Goal: Task Accomplishment & Management: Manage account settings

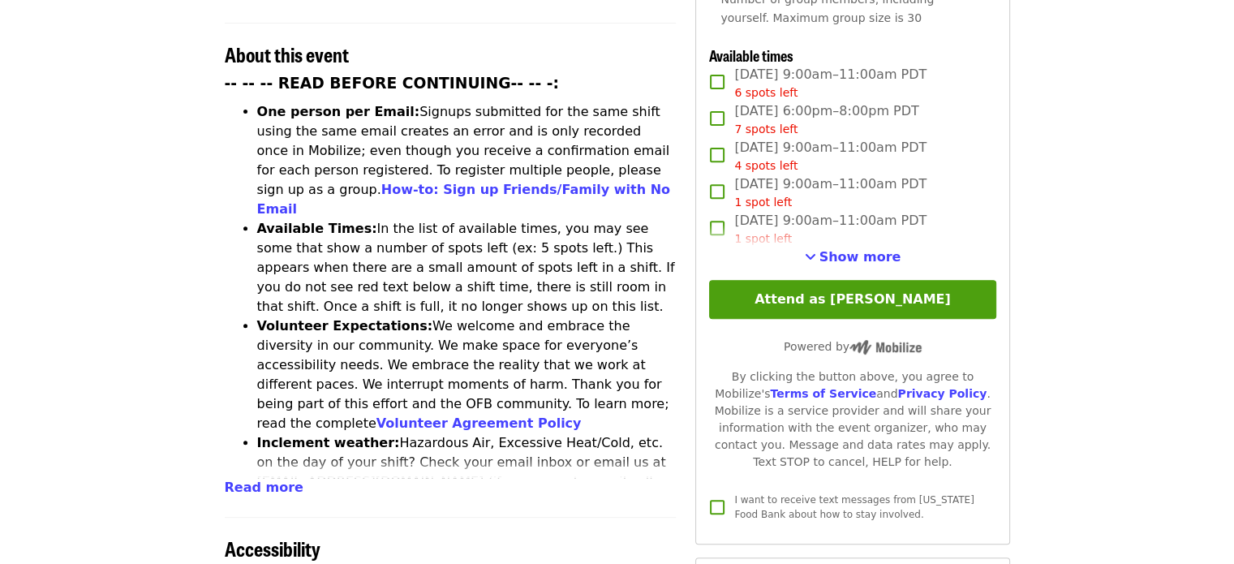
scroll to position [730, 0]
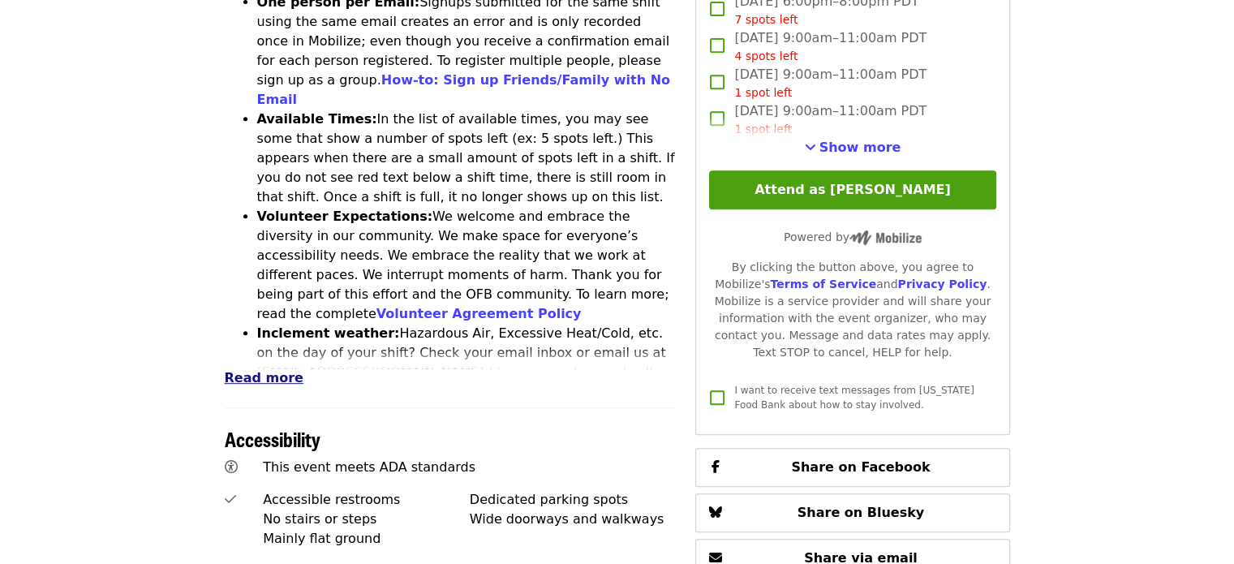
click at [260, 370] on span "Read more" at bounding box center [264, 377] width 79 height 15
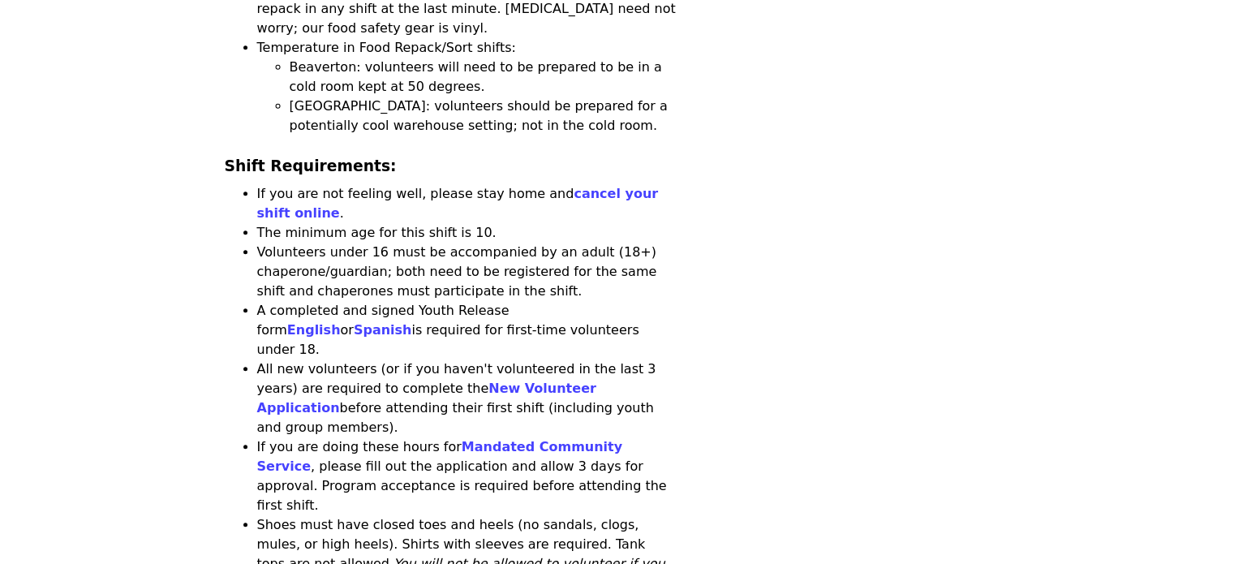
scroll to position [1704, 0]
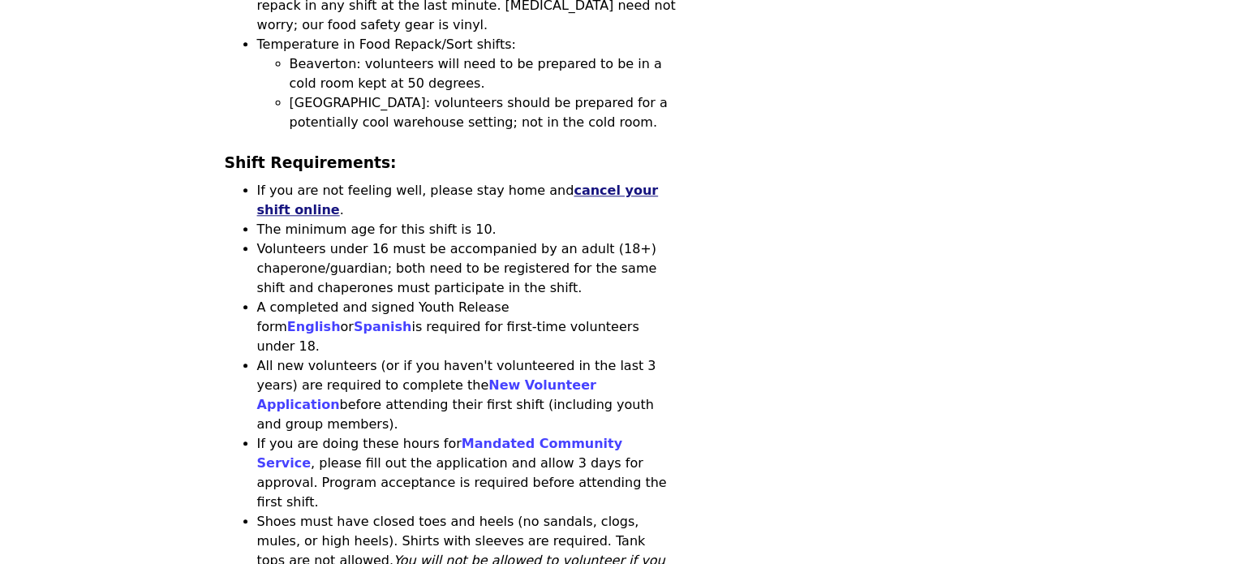
click at [636, 183] on link "cancel your shift online" at bounding box center [458, 200] width 402 height 35
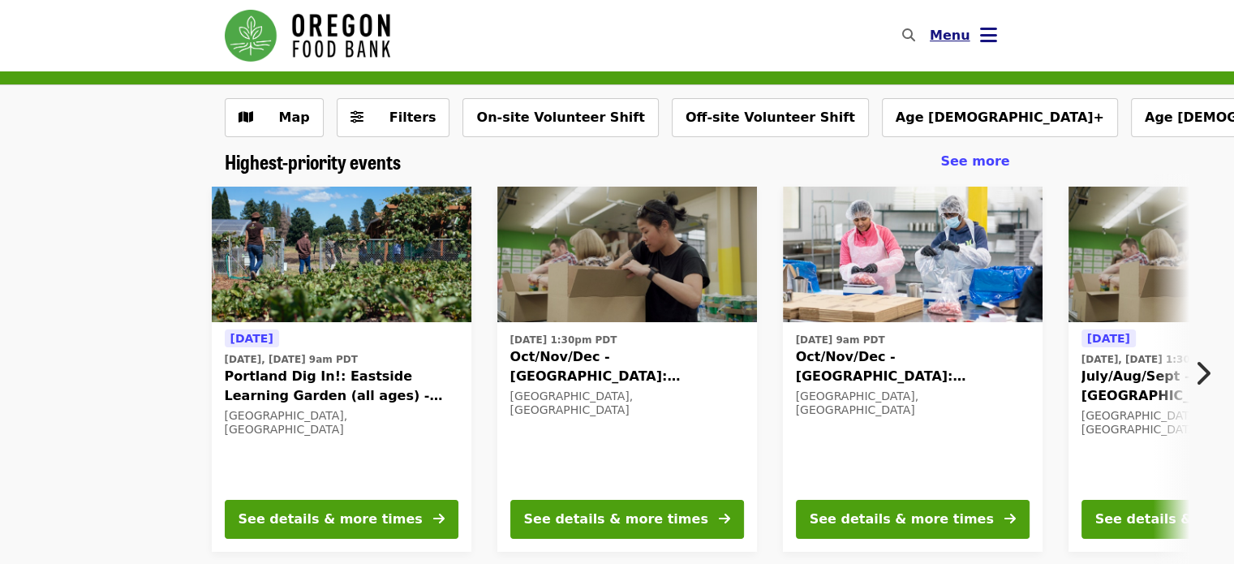
click at [996, 35] on icon "bars icon" at bounding box center [988, 36] width 17 height 24
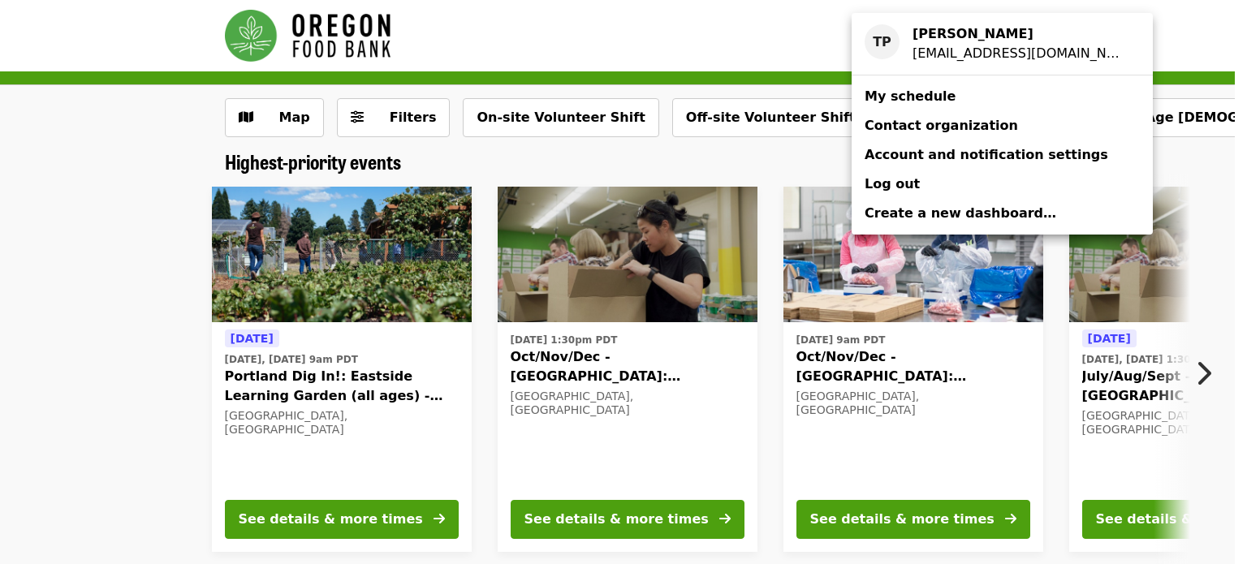
click at [909, 104] on span "My schedule" at bounding box center [909, 95] width 91 height 15
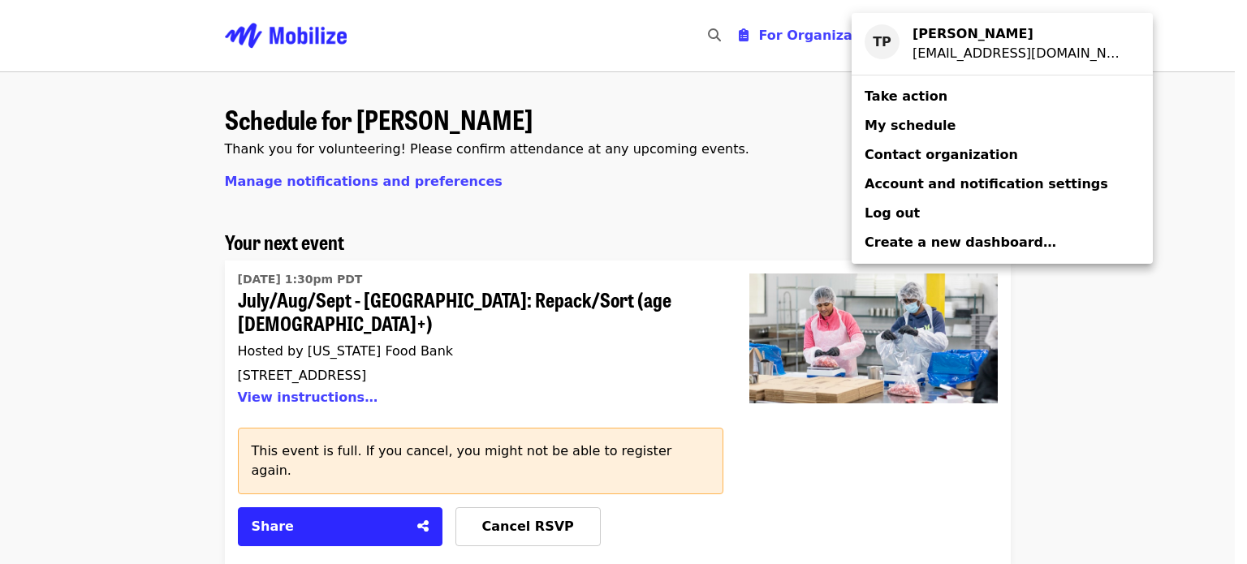
click at [1111, 353] on div "Account menu" at bounding box center [623, 282] width 1247 height 564
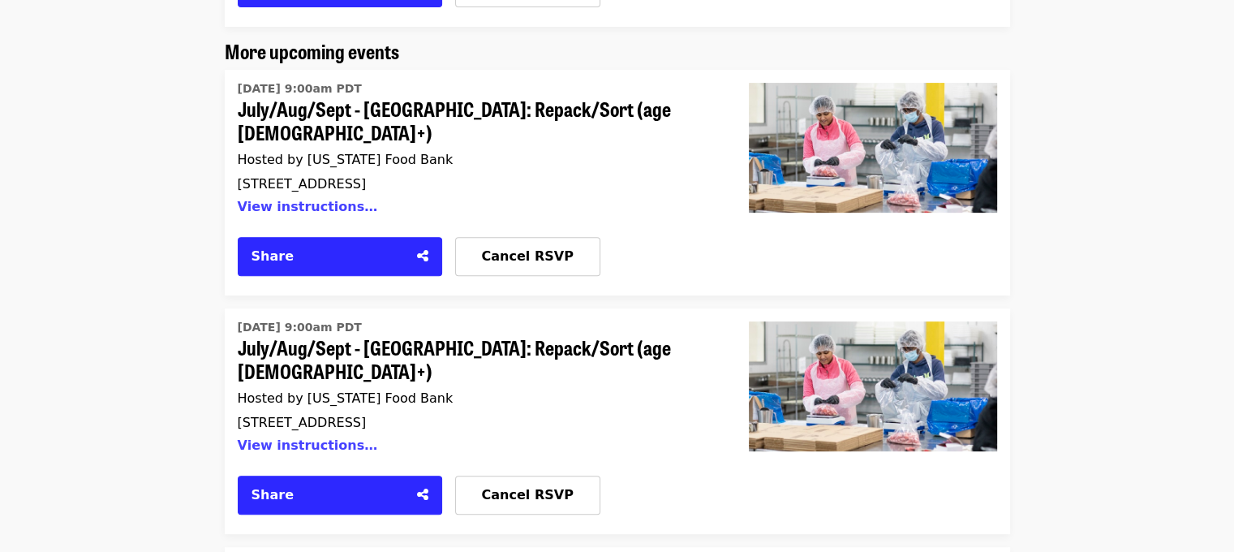
scroll to position [568, 0]
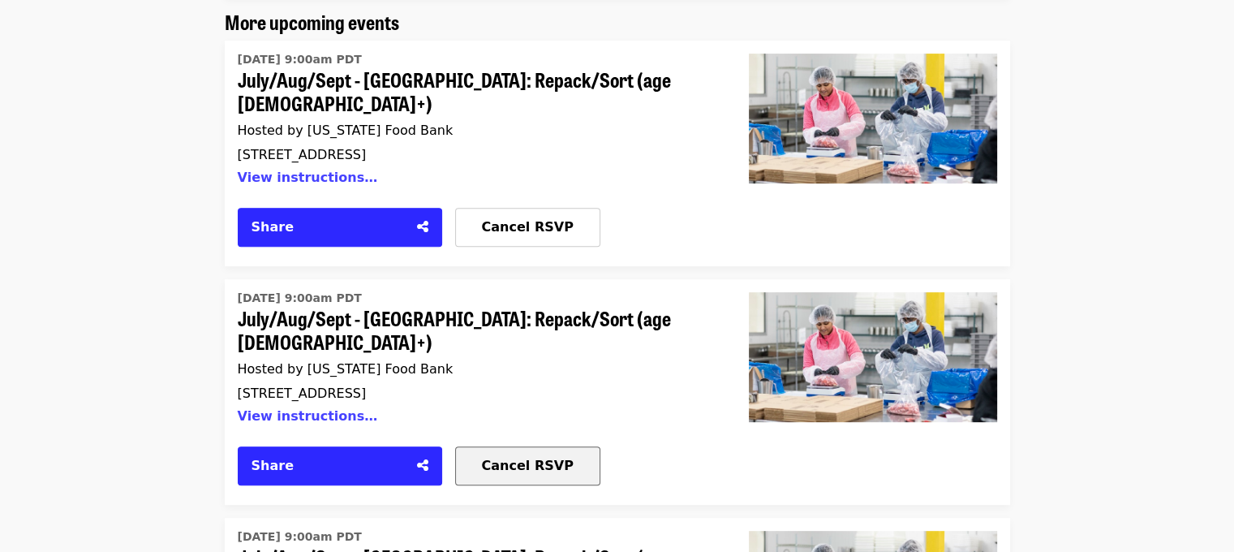
click at [529, 458] on span "Cancel RSVP" at bounding box center [528, 465] width 92 height 15
